Goal: Task Accomplishment & Management: Use online tool/utility

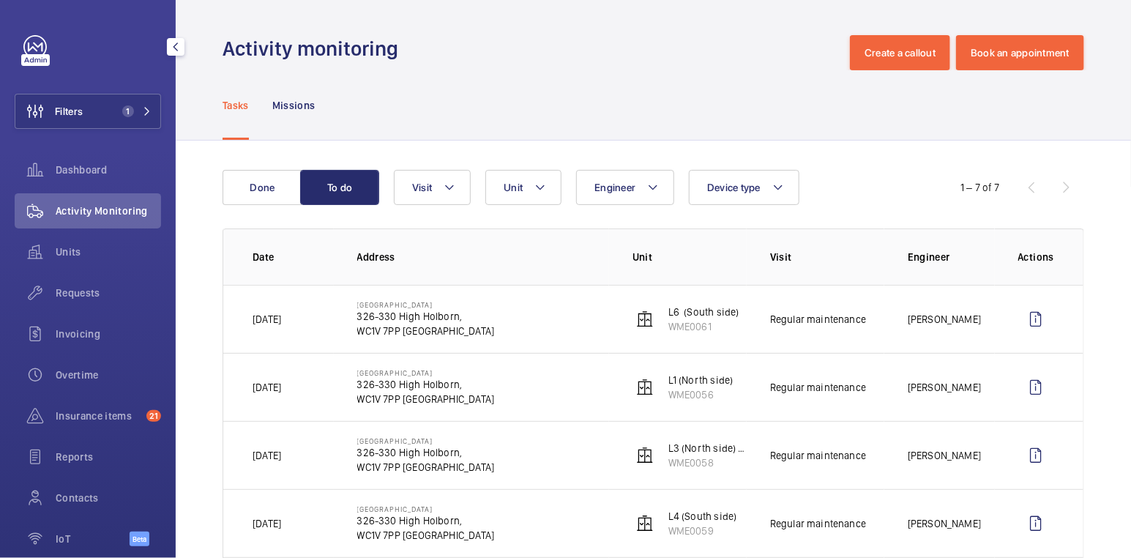
scroll to position [234, 0]
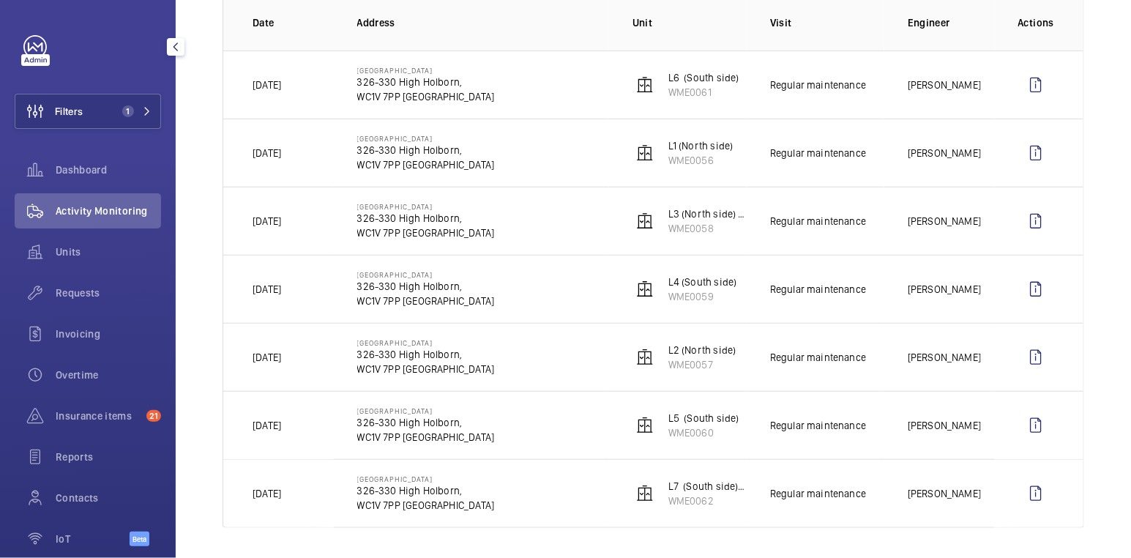
click at [99, 108] on button "Filters 1" at bounding box center [88, 111] width 146 height 35
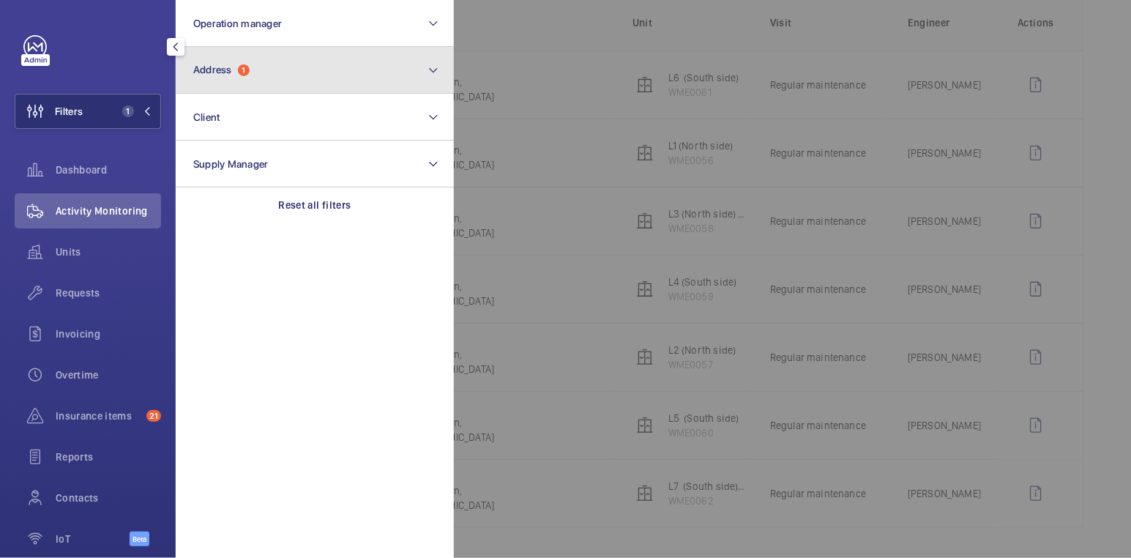
click at [217, 68] on span "Address" at bounding box center [212, 70] width 39 height 12
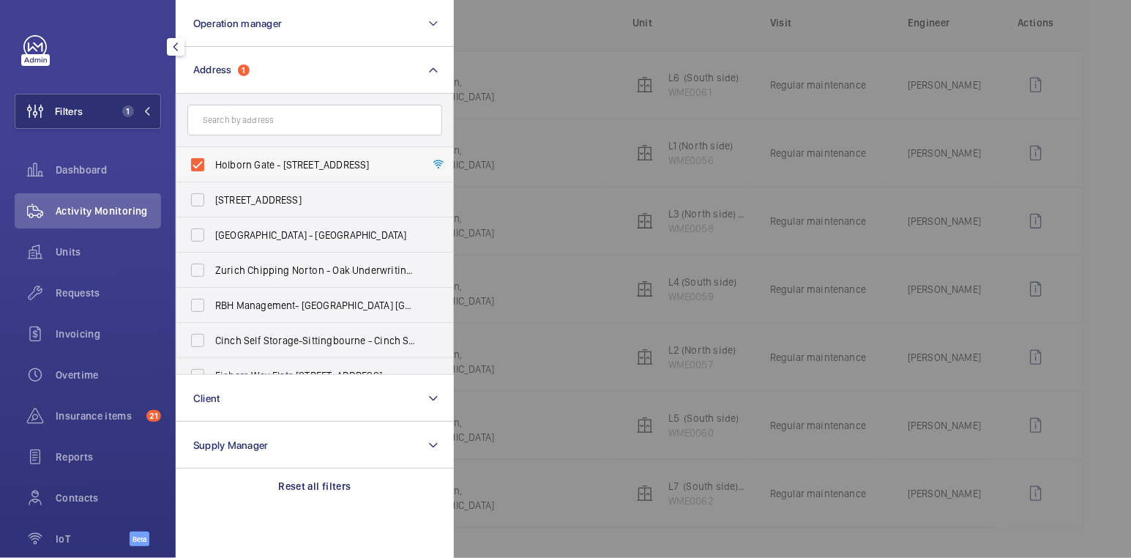
click at [251, 165] on span "Holborn Gate - 326-330 High Holborn,, LONDON WC1V 7PP" at bounding box center [315, 164] width 201 height 15
click at [212, 165] on input "Holborn Gate - 326-330 High Holborn,, LONDON WC1V 7PP" at bounding box center [197, 164] width 29 height 29
checkbox input "false"
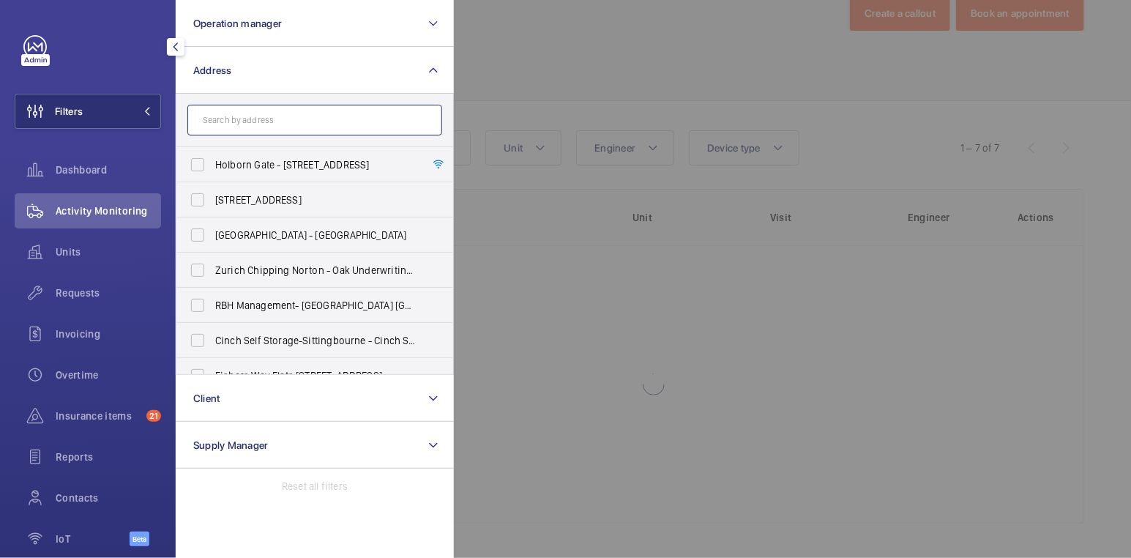
click at [263, 121] on input "text" at bounding box center [314, 120] width 255 height 31
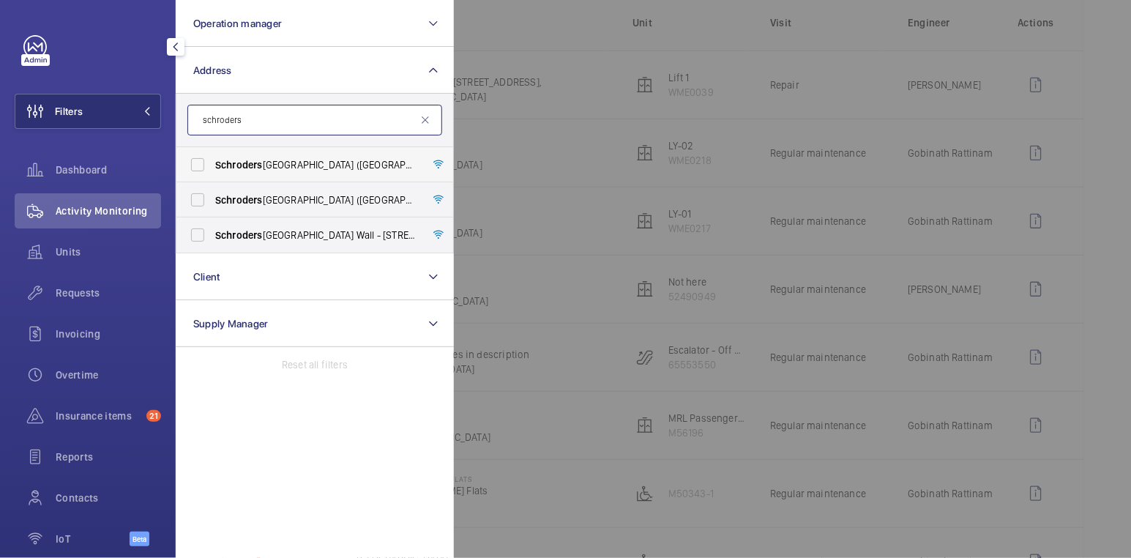
type input "schroders"
click at [283, 171] on span "Schroders Horsham Holmwood (Broadlands Business Campus) - Langhurst Wood Road, …" at bounding box center [315, 164] width 201 height 15
click at [212, 171] on input "Schroders Horsham Holmwood (Broadlands Business Campus) - Langhurst Wood Road, …" at bounding box center [197, 164] width 29 height 29
checkbox input "true"
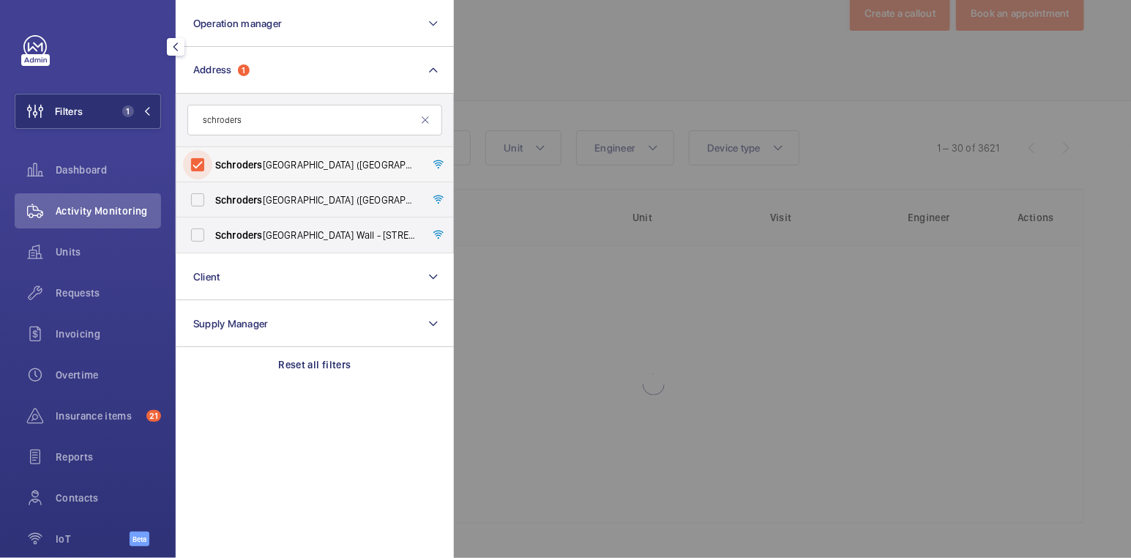
scroll to position [100, 0]
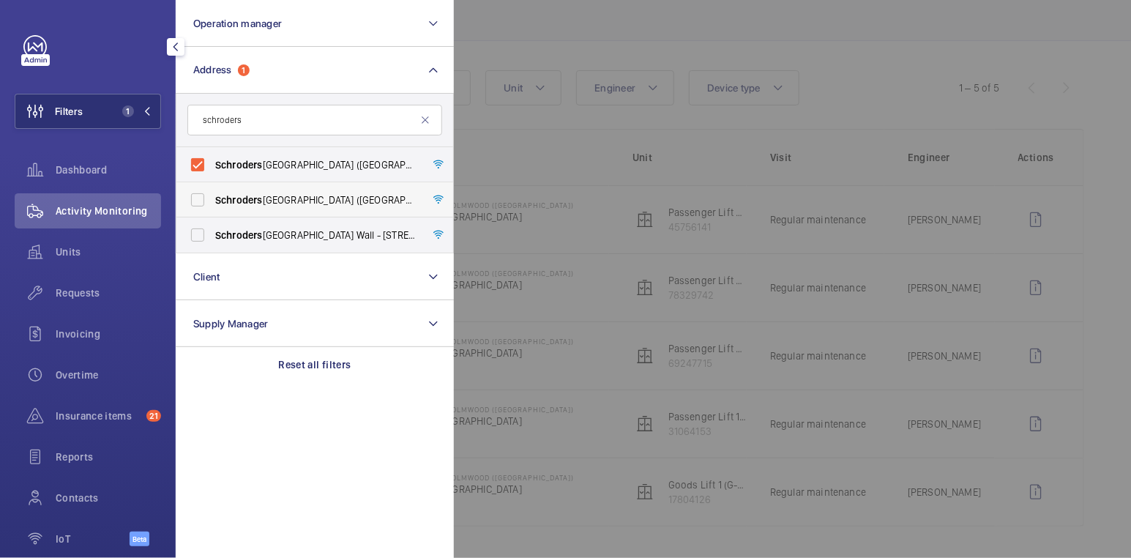
click at [279, 198] on span "Schroders Ashurst (Broadlands Business Campus) - Langhurst Wood Road, HORSHAM R…" at bounding box center [315, 199] width 201 height 15
click at [212, 198] on input "Schroders Ashurst (Broadlands Business Campus) - Langhurst Wood Road, HORSHAM R…" at bounding box center [197, 199] width 29 height 29
checkbox input "true"
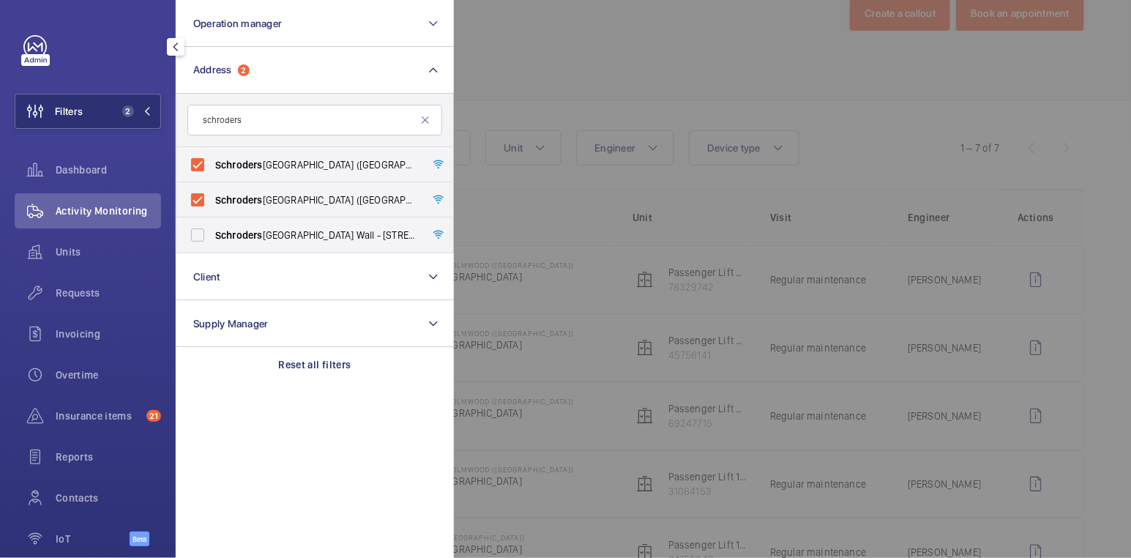
scroll to position [234, 0]
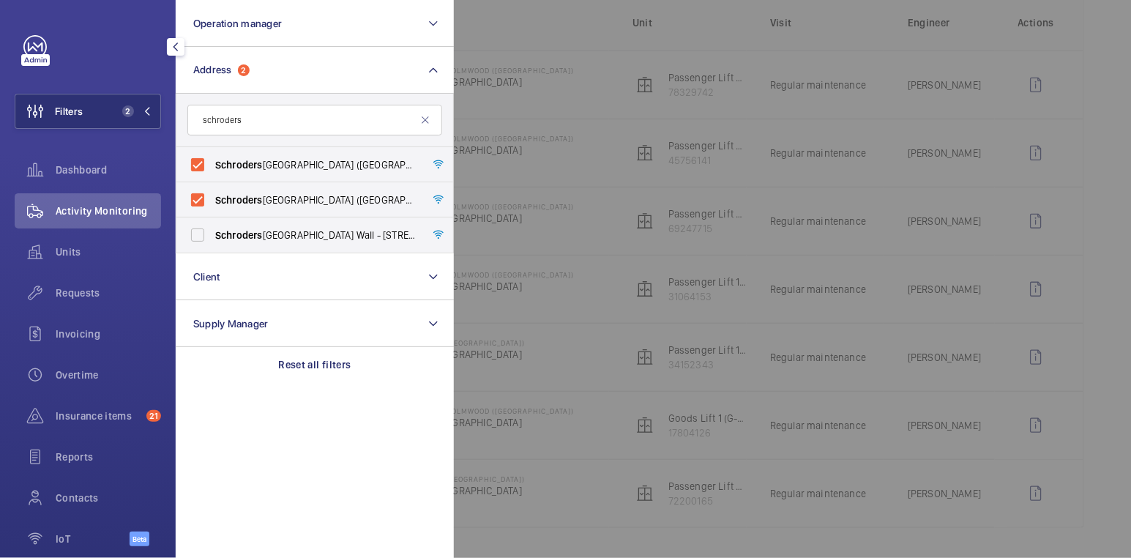
click at [597, 85] on div at bounding box center [1019, 279] width 1131 height 558
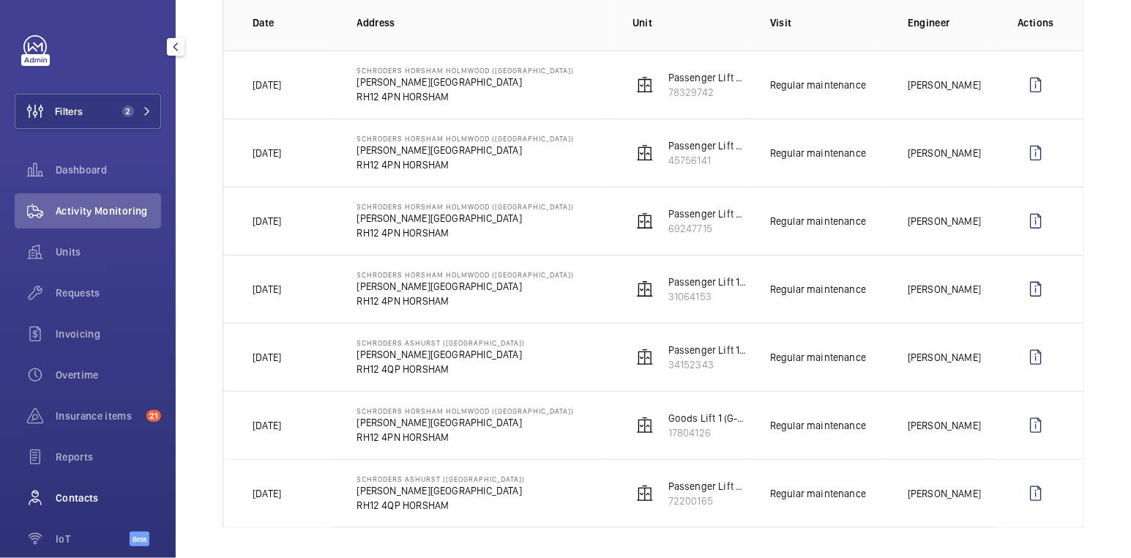
click at [89, 494] on span "Contacts" at bounding box center [108, 497] width 105 height 15
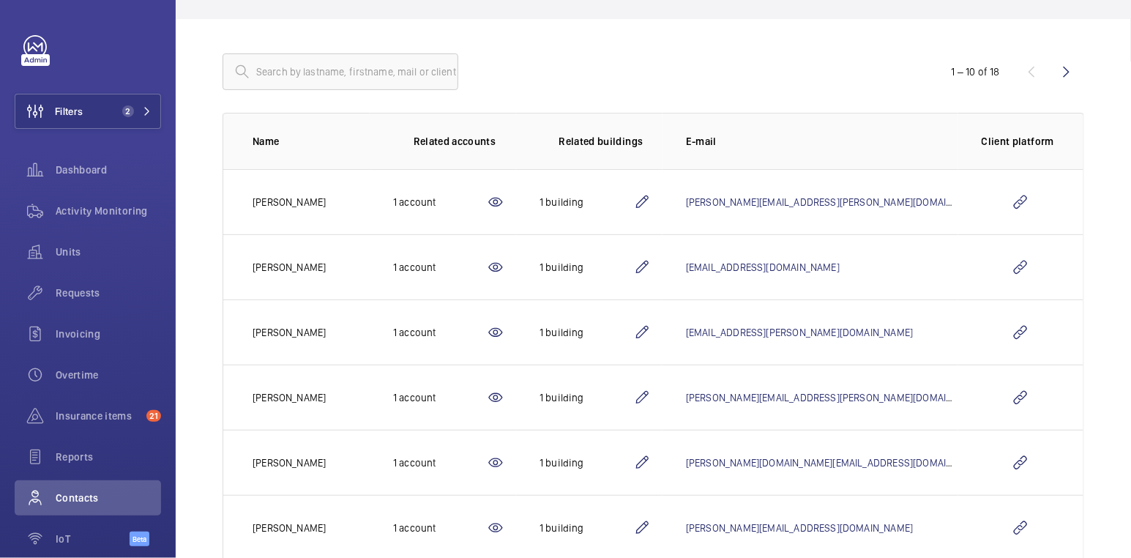
scroll to position [124, 0]
click at [102, 108] on button "Filters 2" at bounding box center [88, 111] width 146 height 35
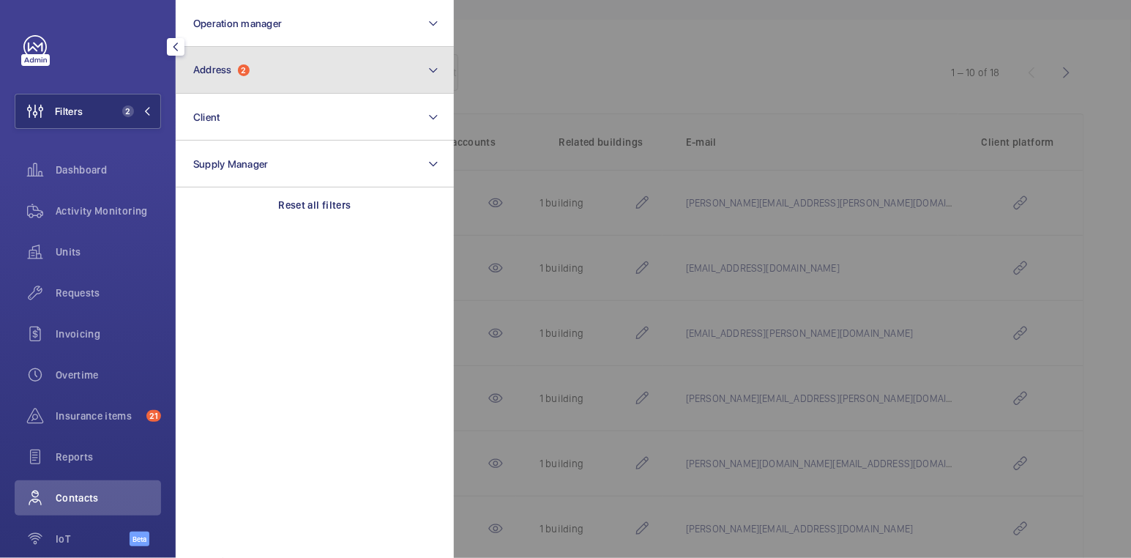
click at [313, 70] on button "Address 2" at bounding box center [315, 70] width 278 height 47
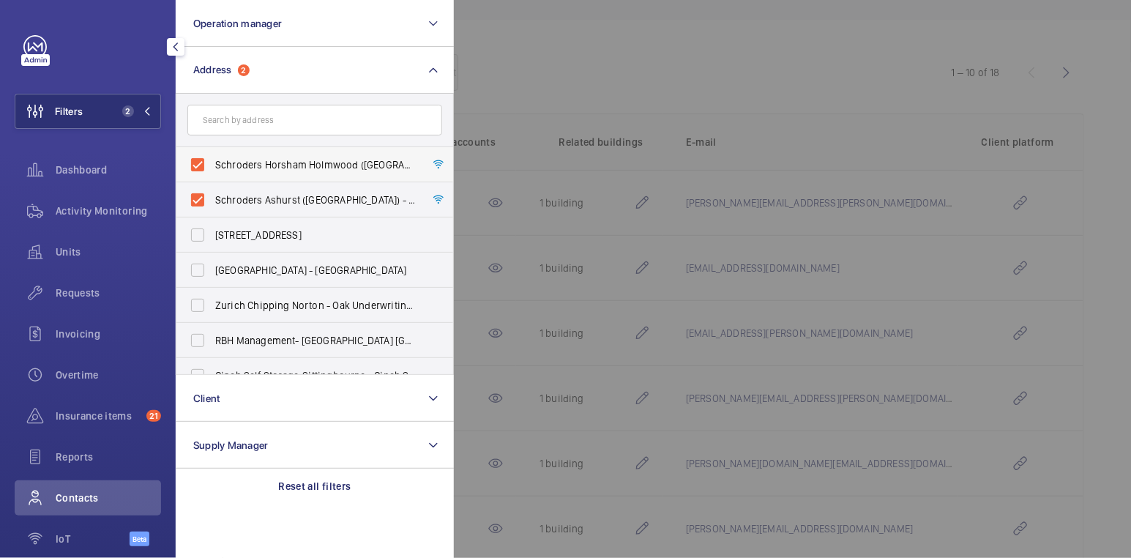
click at [298, 162] on span "Schroders Horsham Holmwood (Broadlands Business Campus) - Langhurst Wood Road, …" at bounding box center [315, 164] width 201 height 15
click at [212, 162] on input "Schroders Horsham Holmwood (Broadlands Business Campus) - Langhurst Wood Road, …" at bounding box center [197, 164] width 29 height 29
checkbox input "false"
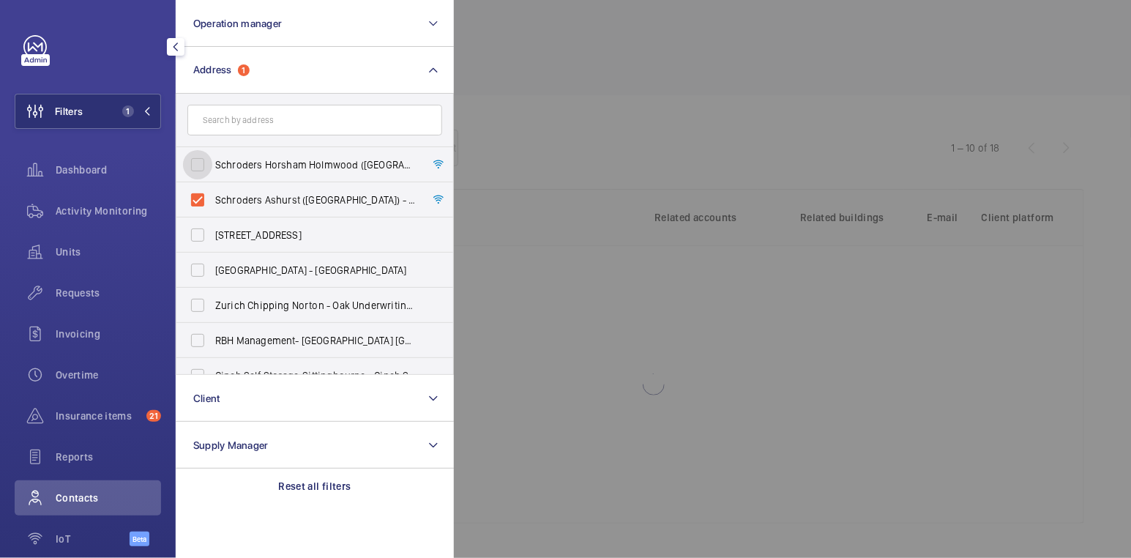
scroll to position [124, 0]
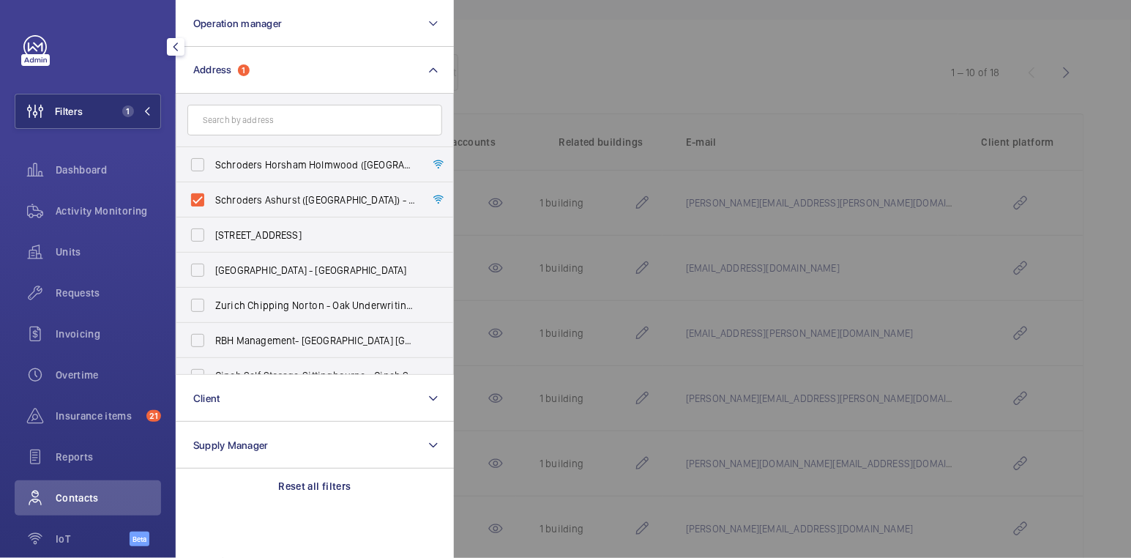
click at [621, 67] on div at bounding box center [1019, 279] width 1131 height 558
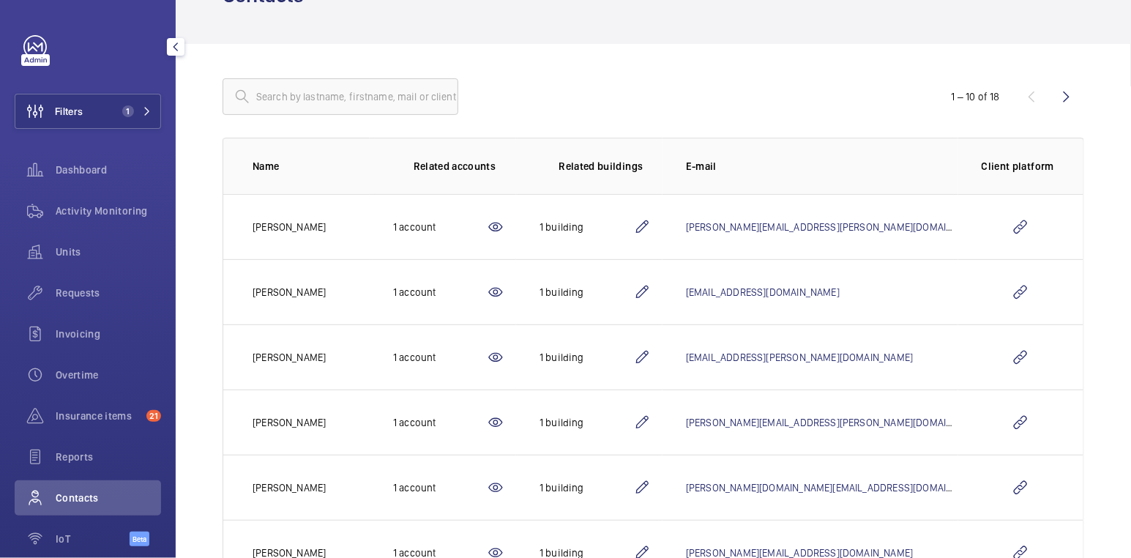
scroll to position [0, 0]
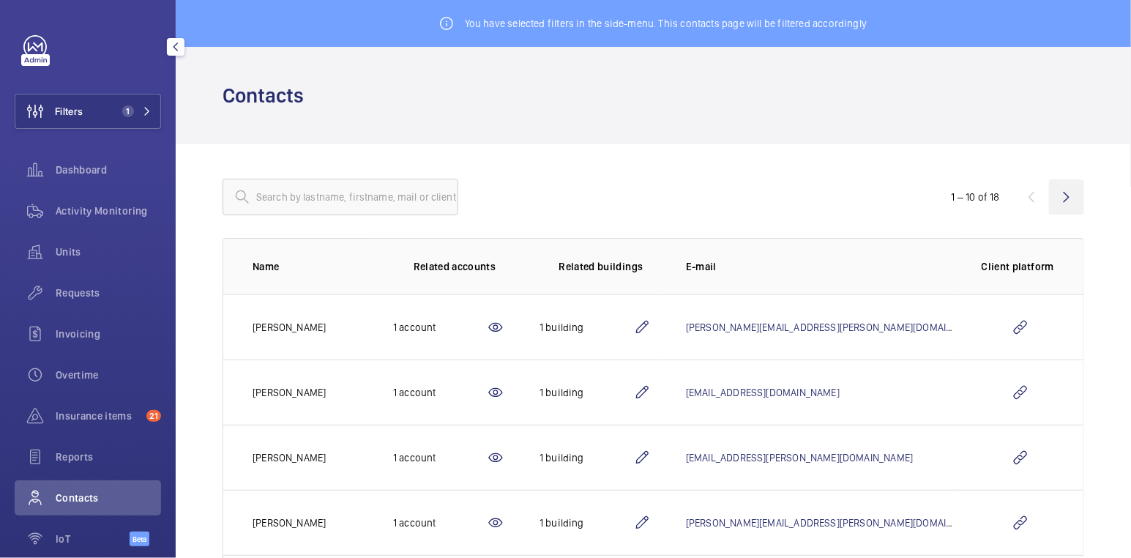
click at [1049, 198] on wm-front-icon-button at bounding box center [1066, 196] width 35 height 35
click at [353, 195] on input "text" at bounding box center [340, 197] width 236 height 37
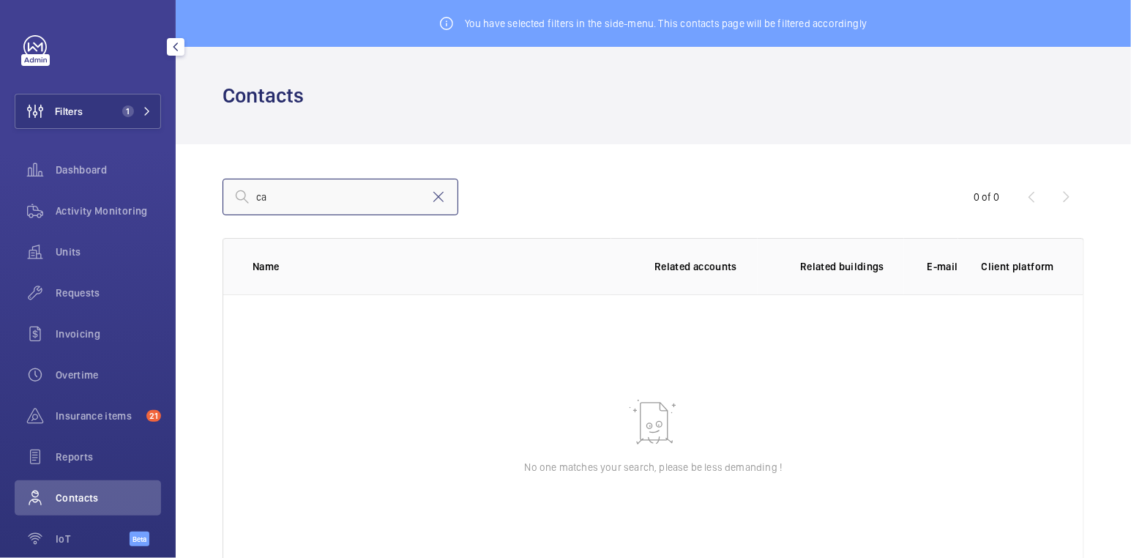
type input "c"
drag, startPoint x: 105, startPoint y: 214, endPoint x: 124, endPoint y: 172, distance: 45.9
click at [105, 214] on span "Activity Monitoring" at bounding box center [108, 210] width 105 height 15
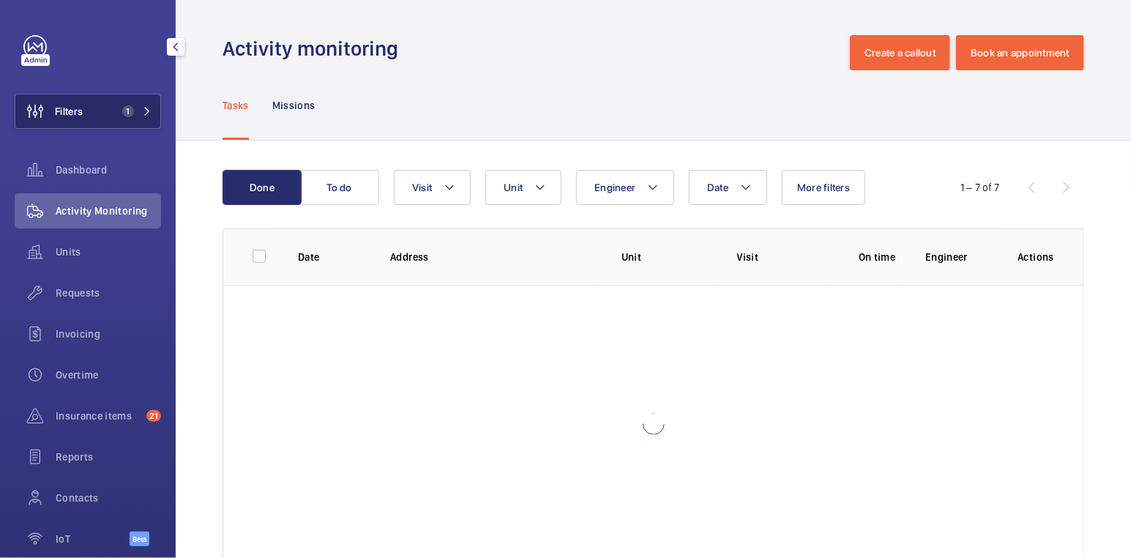
click at [122, 109] on span "1" at bounding box center [128, 111] width 12 height 12
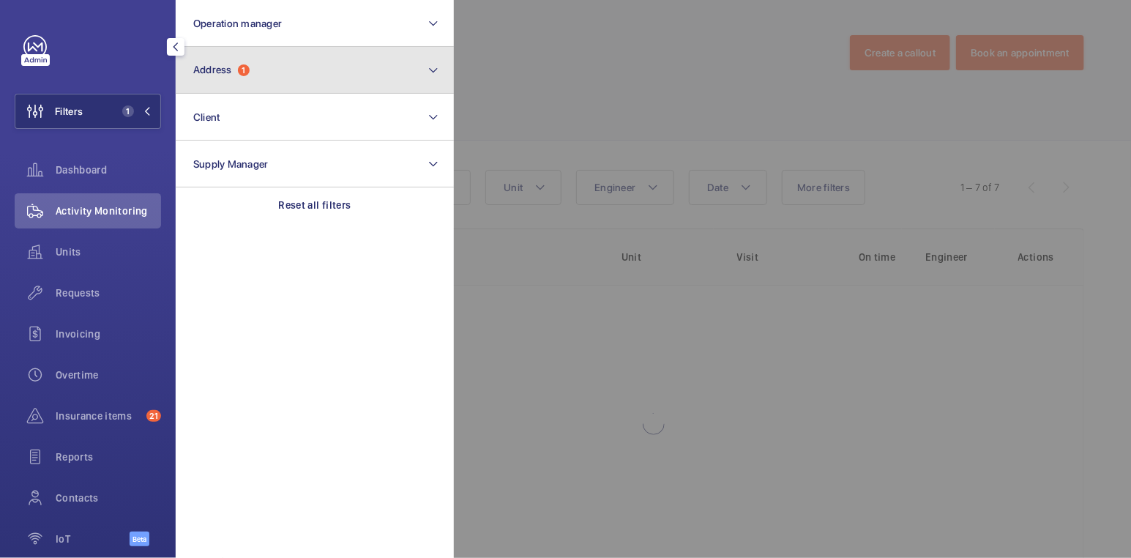
click at [290, 88] on button "Address 1" at bounding box center [315, 70] width 278 height 47
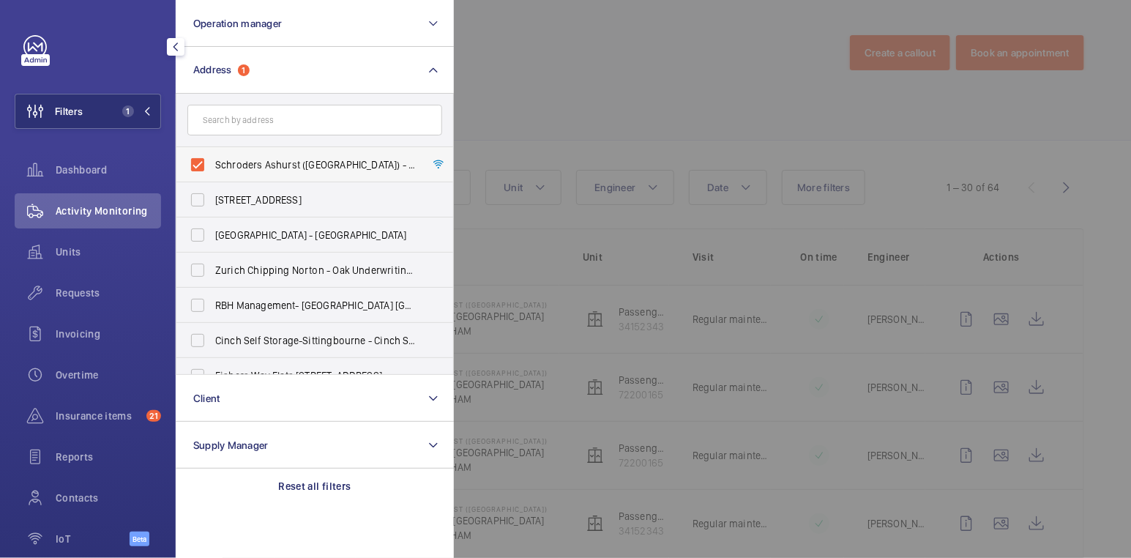
click at [255, 167] on span "Schroders Ashurst (Broadlands Business Campus) - Langhurst Wood Road, HORSHAM R…" at bounding box center [315, 164] width 201 height 15
click at [212, 167] on input "Schroders Ashurst (Broadlands Business Campus) - Langhurst Wood Road, HORSHAM R…" at bounding box center [197, 164] width 29 height 29
checkbox input "false"
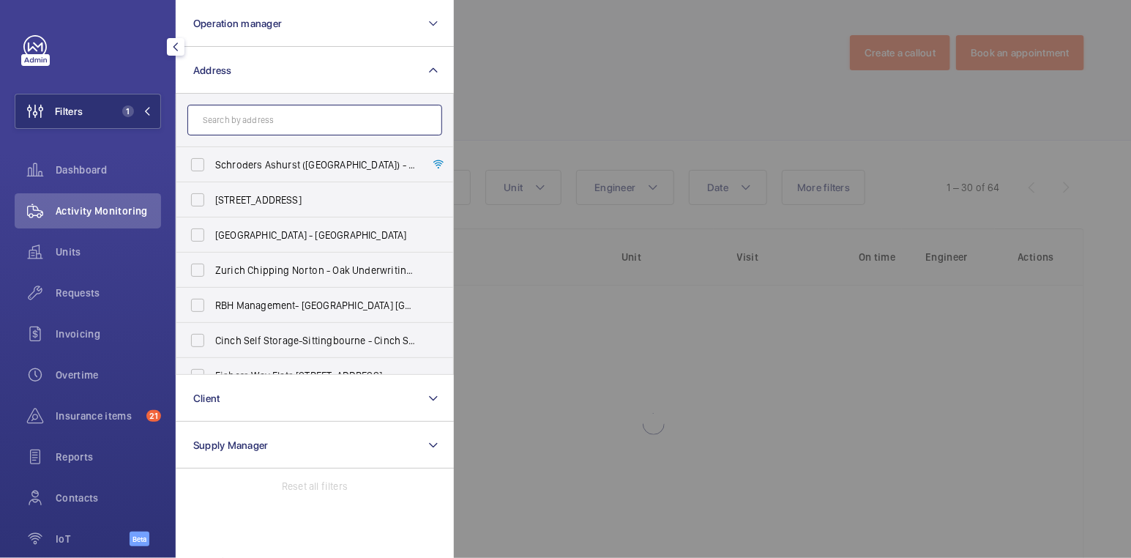
click at [267, 124] on input "text" at bounding box center [314, 120] width 255 height 31
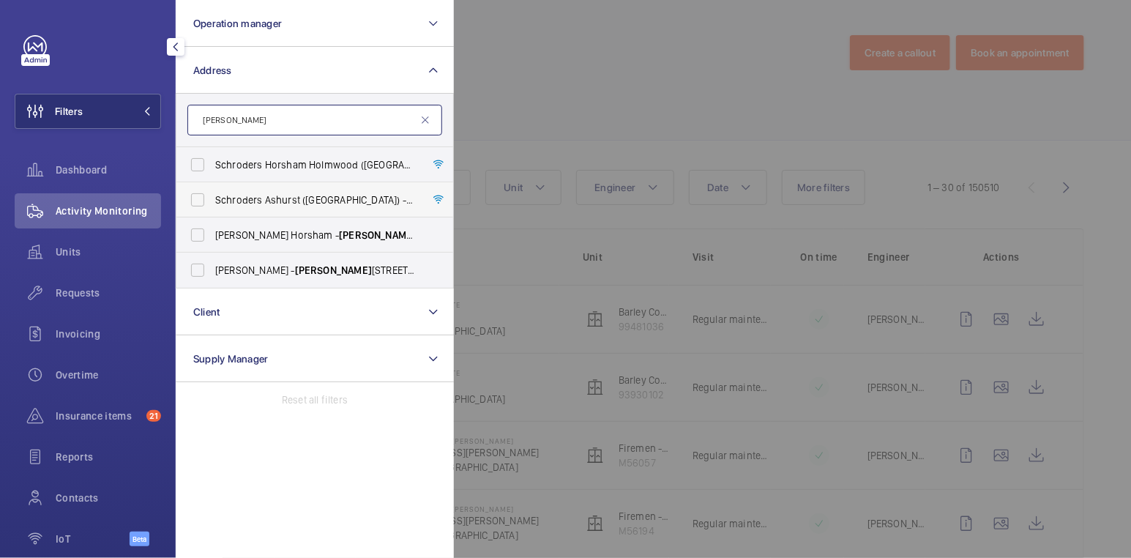
type input "langhurst"
click at [244, 195] on span "Schroders Ashurst (Broadlands Business Campus) - Langhurst Wood Road, HORSHAM R…" at bounding box center [315, 199] width 201 height 15
click at [212, 195] on input "Schroders Ashurst (Broadlands Business Campus) - Langhurst Wood Road, HORSHAM R…" at bounding box center [197, 199] width 29 height 29
checkbox input "true"
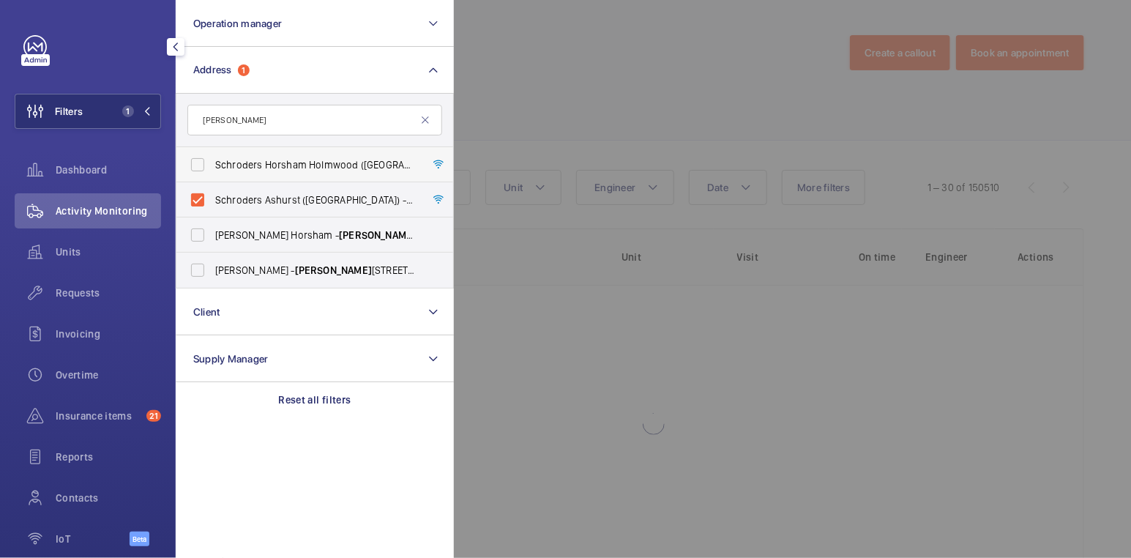
click at [260, 168] on span "Schroders Horsham Holmwood (Broadlands Business Campus) - Langhurst Wood Road, …" at bounding box center [315, 164] width 201 height 15
click at [212, 168] on input "Schroders Horsham Holmwood (Broadlands Business Campus) - Langhurst Wood Road, …" at bounding box center [197, 164] width 29 height 29
checkbox input "true"
click at [559, 81] on div at bounding box center [1019, 279] width 1131 height 558
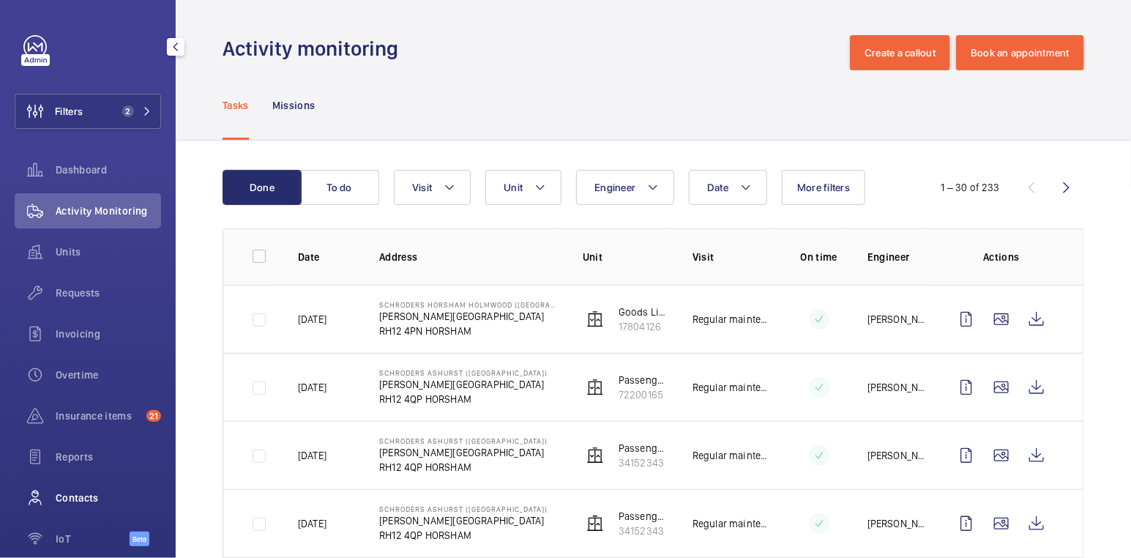
click at [73, 504] on span "Contacts" at bounding box center [108, 497] width 105 height 15
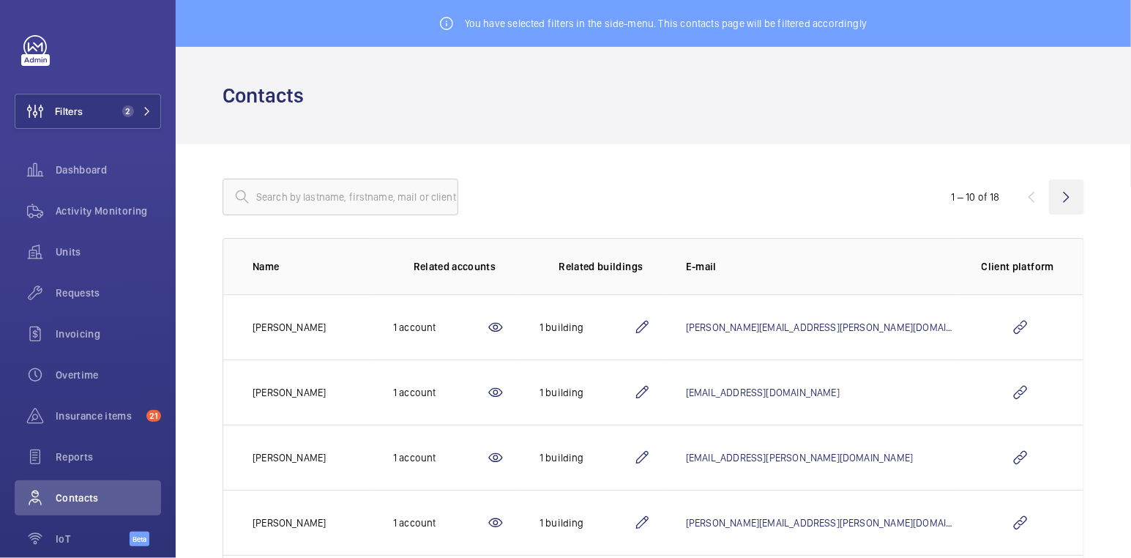
click at [1054, 200] on wm-front-icon-button at bounding box center [1066, 196] width 35 height 35
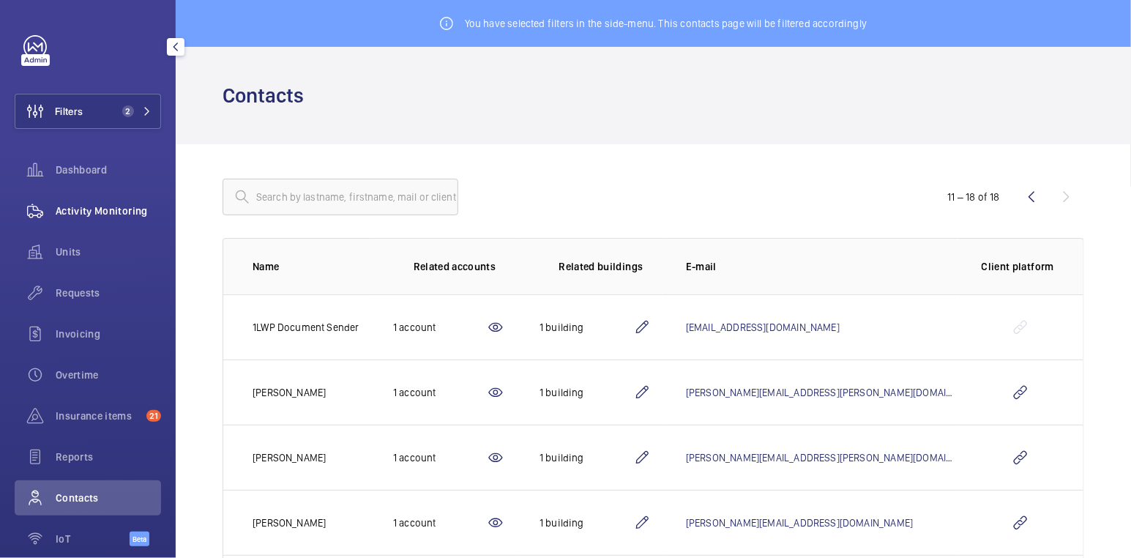
click at [107, 218] on div "Activity Monitoring" at bounding box center [88, 210] width 146 height 35
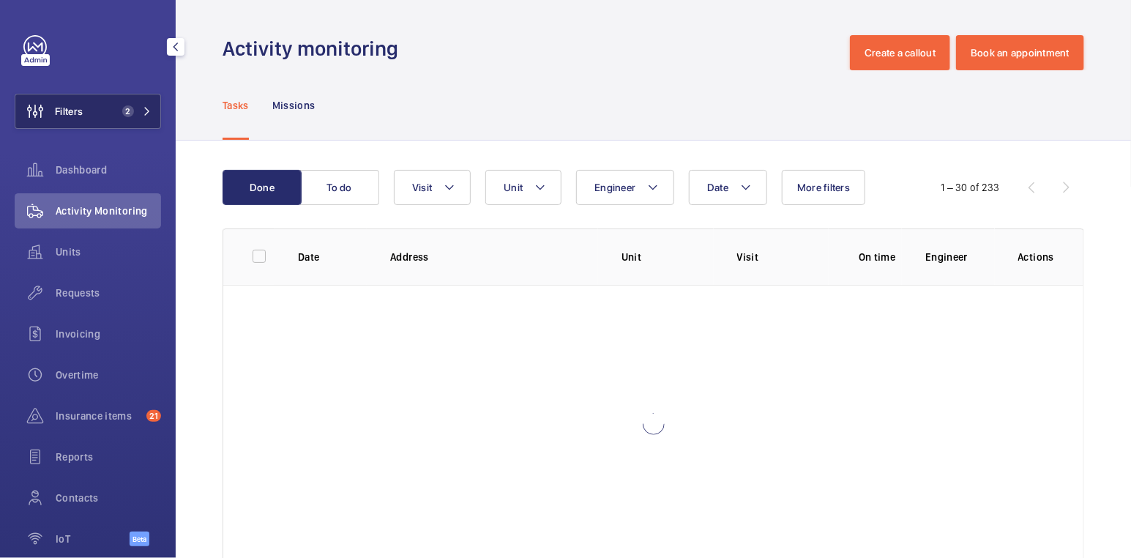
click at [88, 105] on button "Filters 2" at bounding box center [88, 111] width 146 height 35
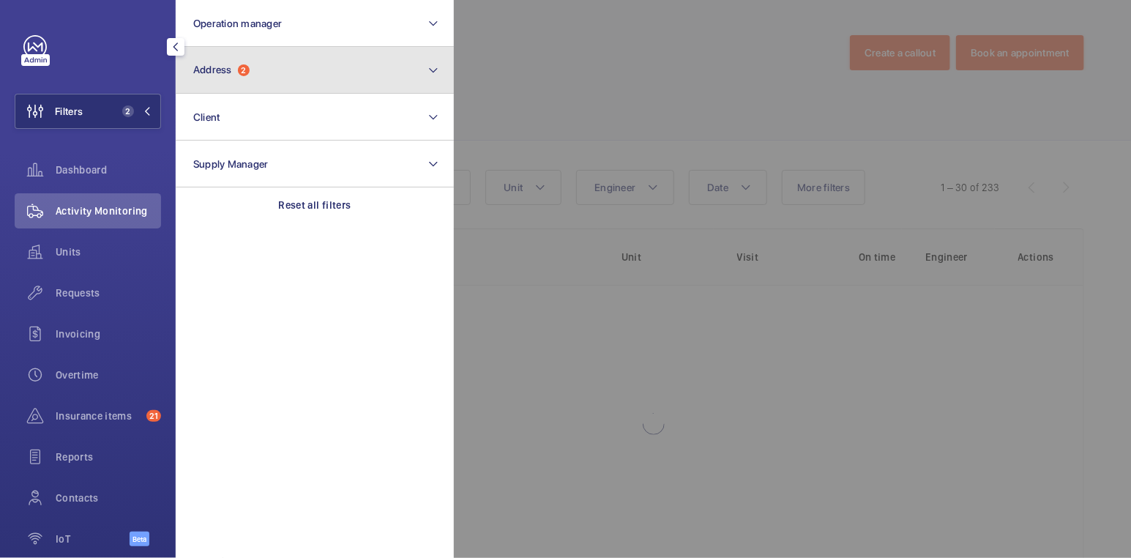
click at [246, 81] on button "Address 2" at bounding box center [315, 70] width 278 height 47
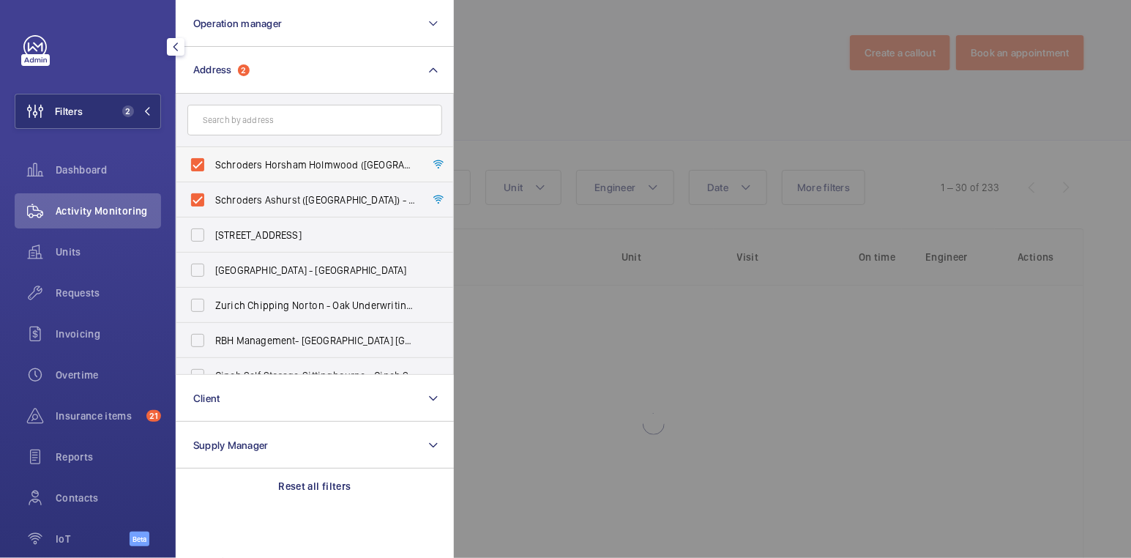
click at [260, 167] on span "Schroders Horsham Holmwood (Broadlands Business Campus) - Langhurst Wood Road, …" at bounding box center [315, 164] width 201 height 15
click at [212, 167] on input "Schroders Horsham Holmwood (Broadlands Business Campus) - Langhurst Wood Road, …" at bounding box center [197, 164] width 29 height 29
checkbox input "false"
click at [250, 189] on label "Schroders Ashurst (Broadlands Business Campus) - Langhurst Wood Road, HORSHAM R…" at bounding box center [303, 199] width 255 height 35
click at [212, 189] on input "Schroders Ashurst (Broadlands Business Campus) - Langhurst Wood Road, HORSHAM R…" at bounding box center [197, 199] width 29 height 29
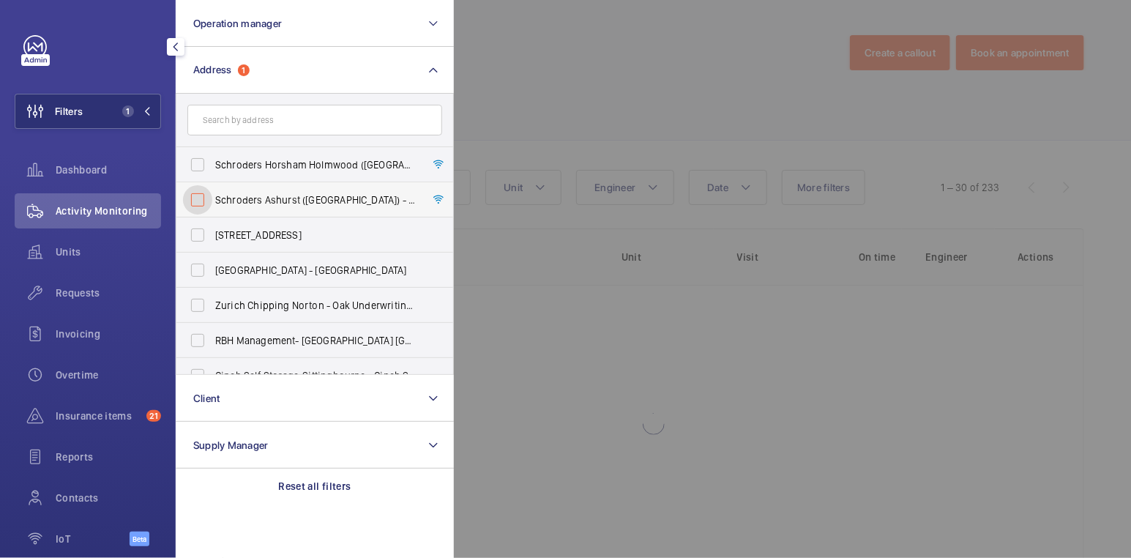
checkbox input "false"
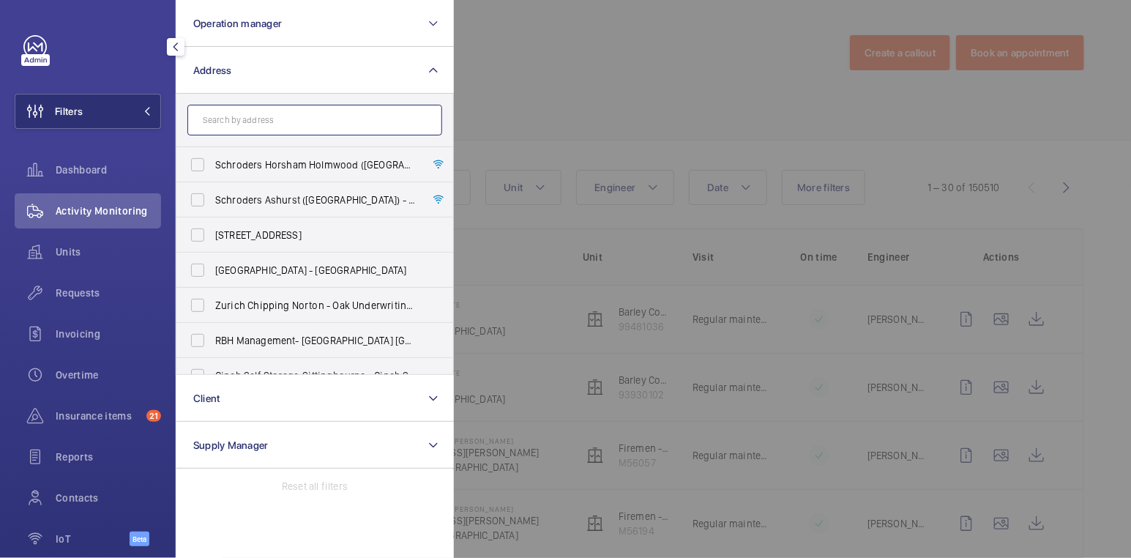
click at [276, 121] on input "text" at bounding box center [314, 120] width 255 height 31
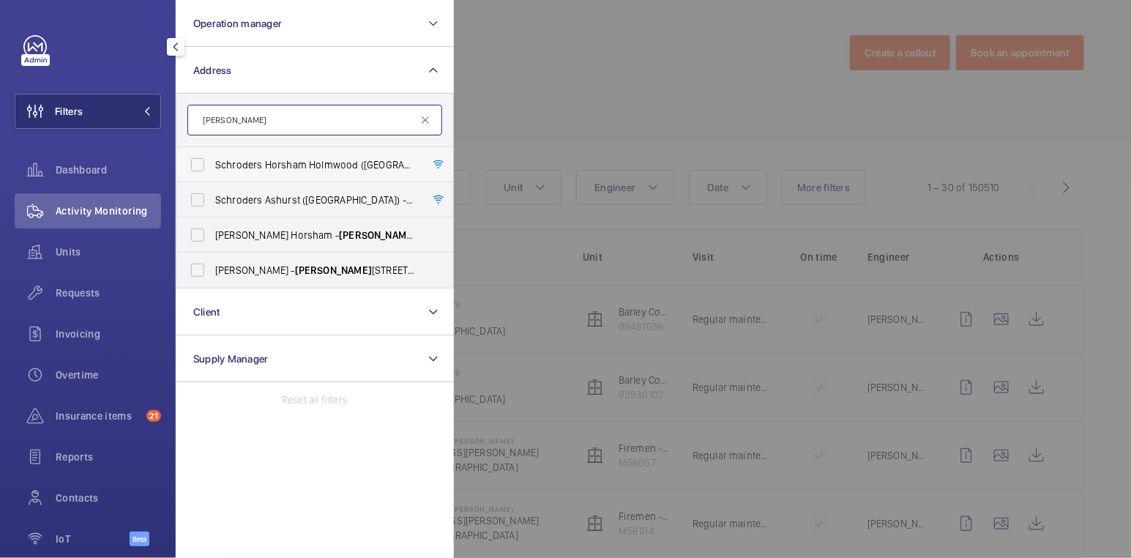
type input "langhurst"
click at [288, 175] on label "Schroders Horsham Holmwood (Broadlands Business Campus) - Langhurst Wood Road, …" at bounding box center [303, 164] width 255 height 35
click at [212, 175] on input "Schroders Horsham Holmwood (Broadlands Business Campus) - Langhurst Wood Road, …" at bounding box center [197, 164] width 29 height 29
checkbox input "true"
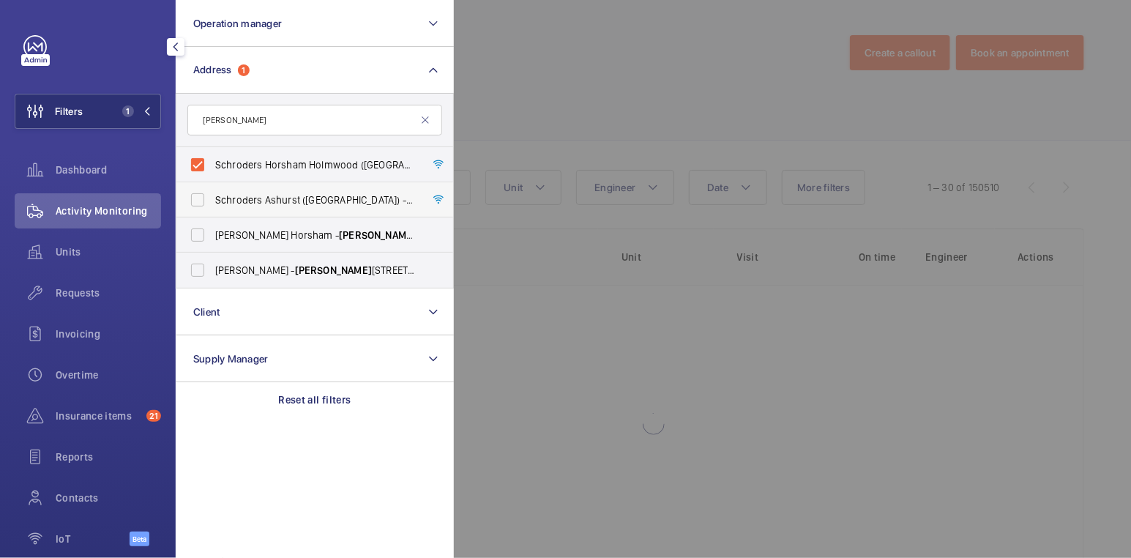
click at [275, 196] on span "Schroders Ashurst (Broadlands Business Campus) - Langhurst Wood Road, HORSHAM R…" at bounding box center [315, 199] width 201 height 15
click at [212, 196] on input "Schroders Ashurst (Broadlands Business Campus) - Langhurst Wood Road, HORSHAM R…" at bounding box center [197, 199] width 29 height 29
checkbox input "true"
click at [569, 91] on div at bounding box center [1019, 279] width 1131 height 558
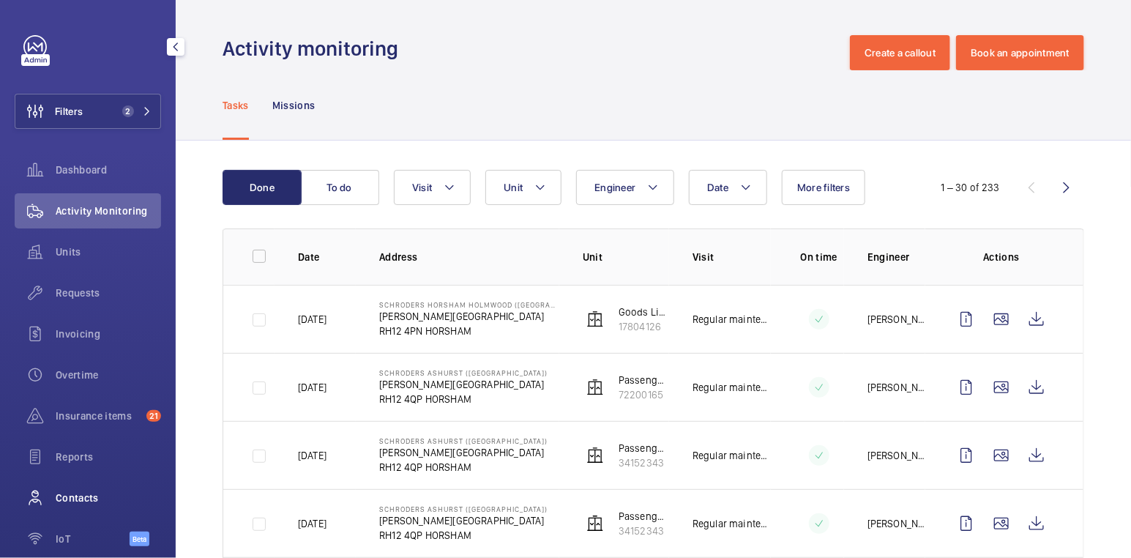
click at [81, 487] on div "Contacts" at bounding box center [88, 497] width 146 height 35
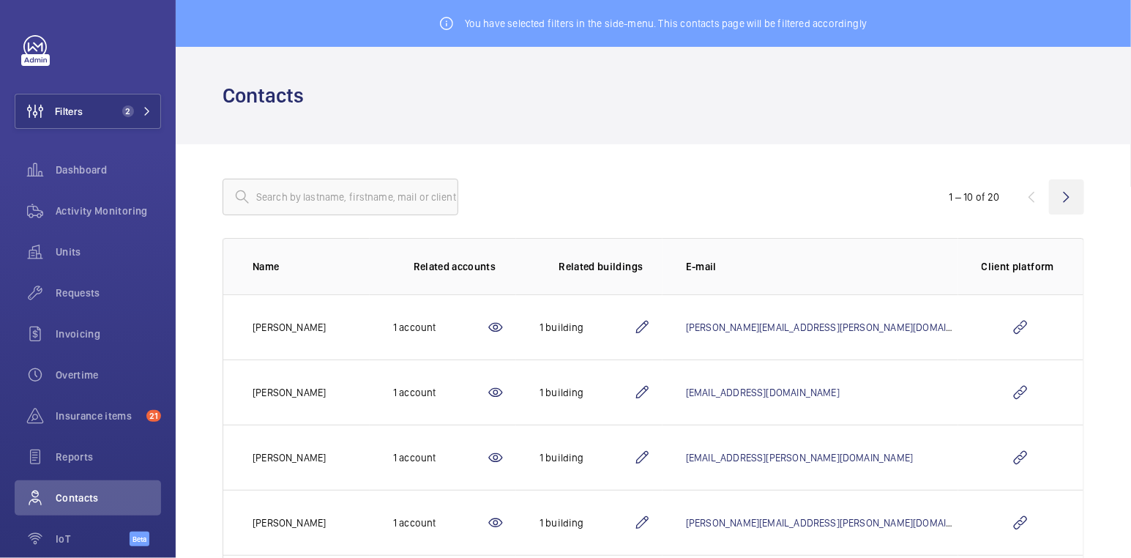
click at [1051, 198] on wm-front-icon-button at bounding box center [1066, 196] width 35 height 35
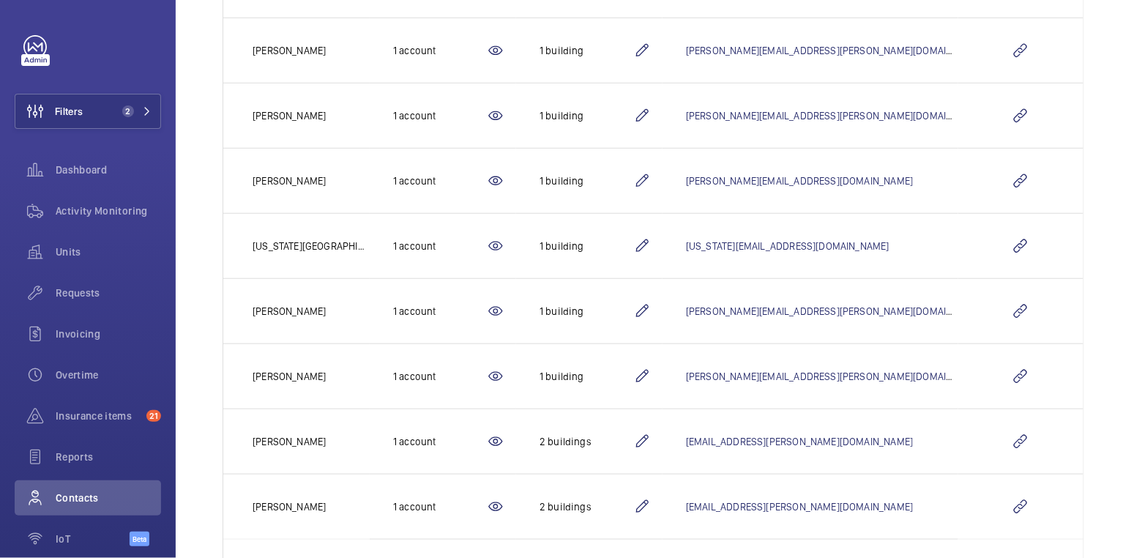
scroll to position [419, 0]
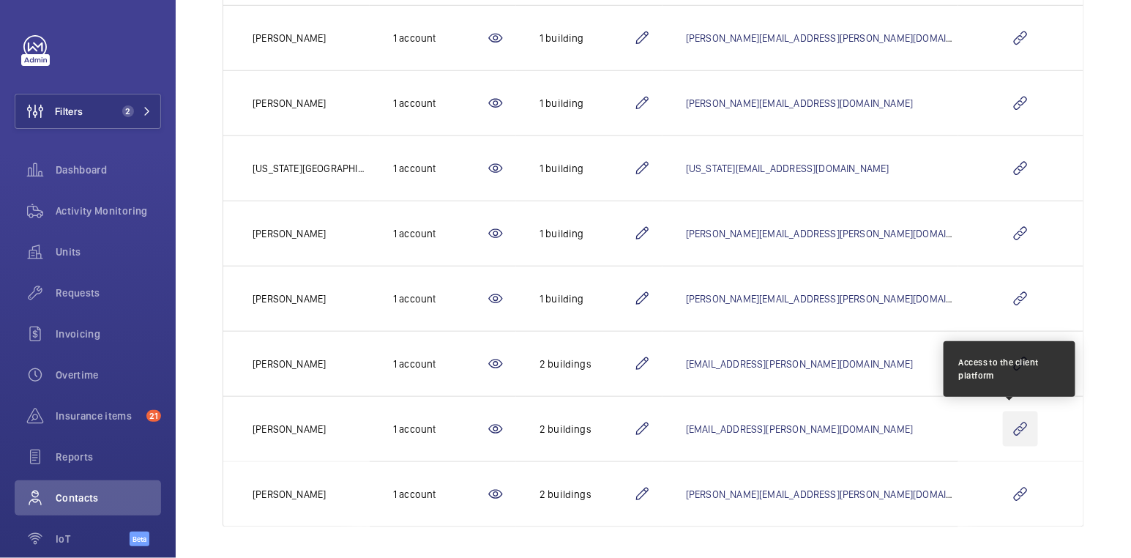
click at [1016, 430] on wm-front-icon-button at bounding box center [1020, 428] width 35 height 35
